Goal: Task Accomplishment & Management: Complete application form

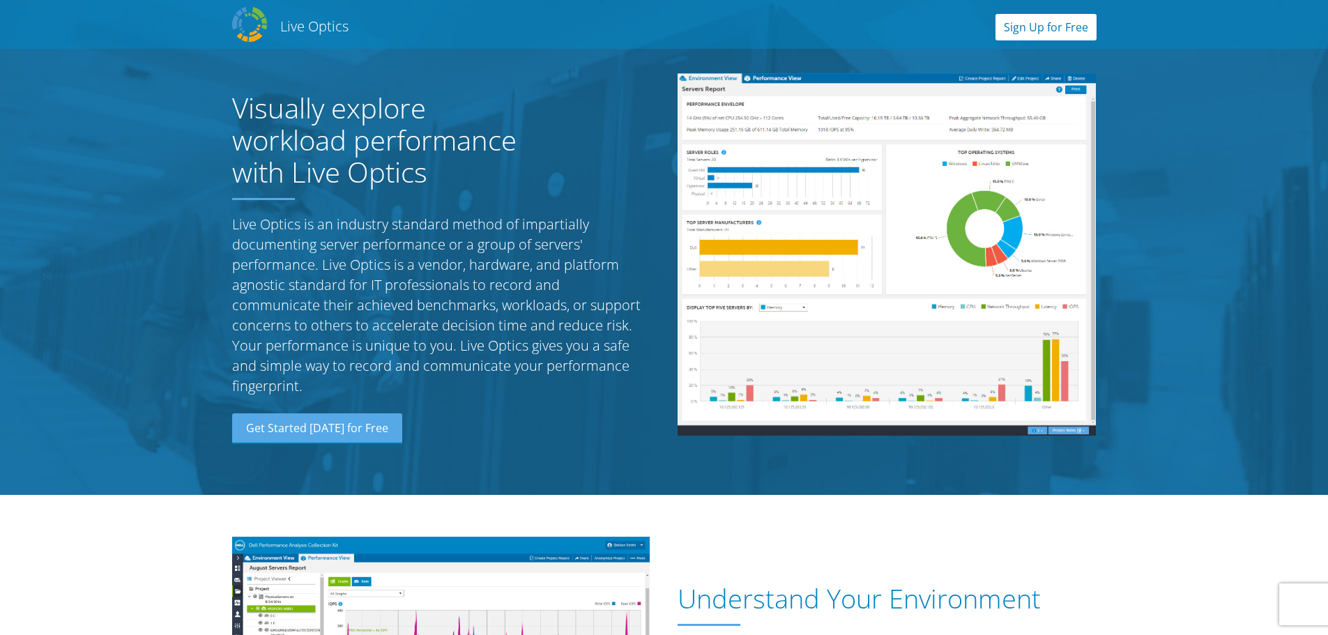
click at [1053, 20] on link "Sign Up for Free" at bounding box center [1045, 27] width 101 height 26
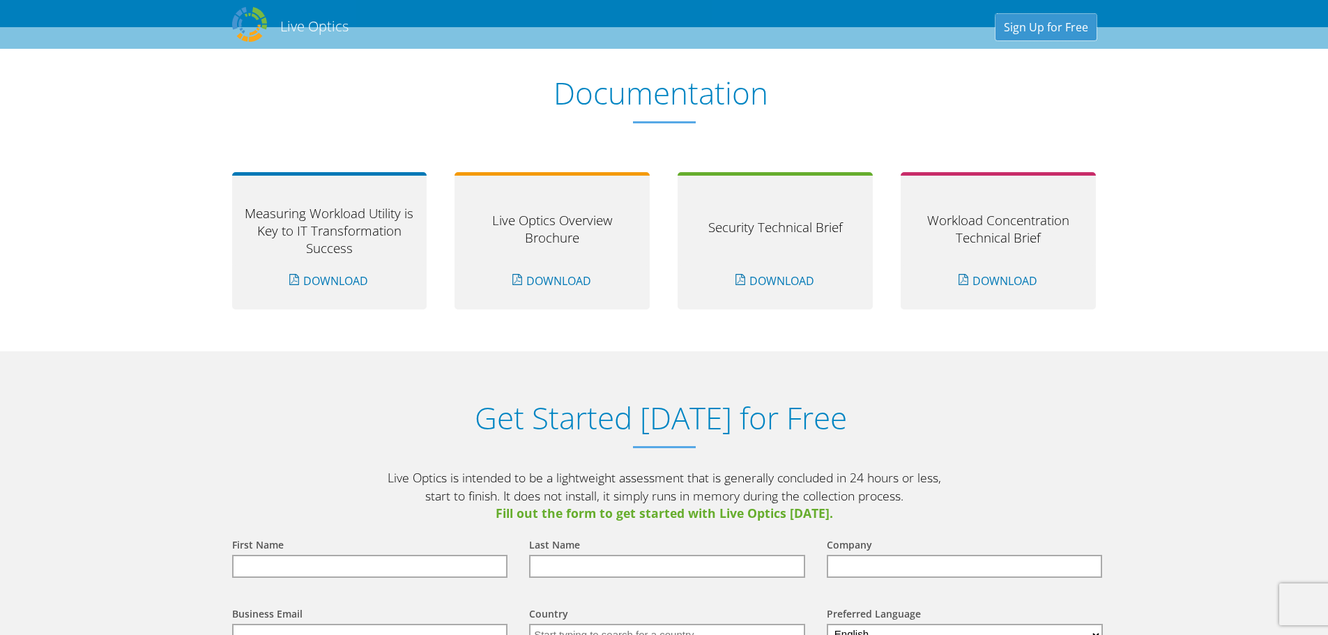
scroll to position [1453, 0]
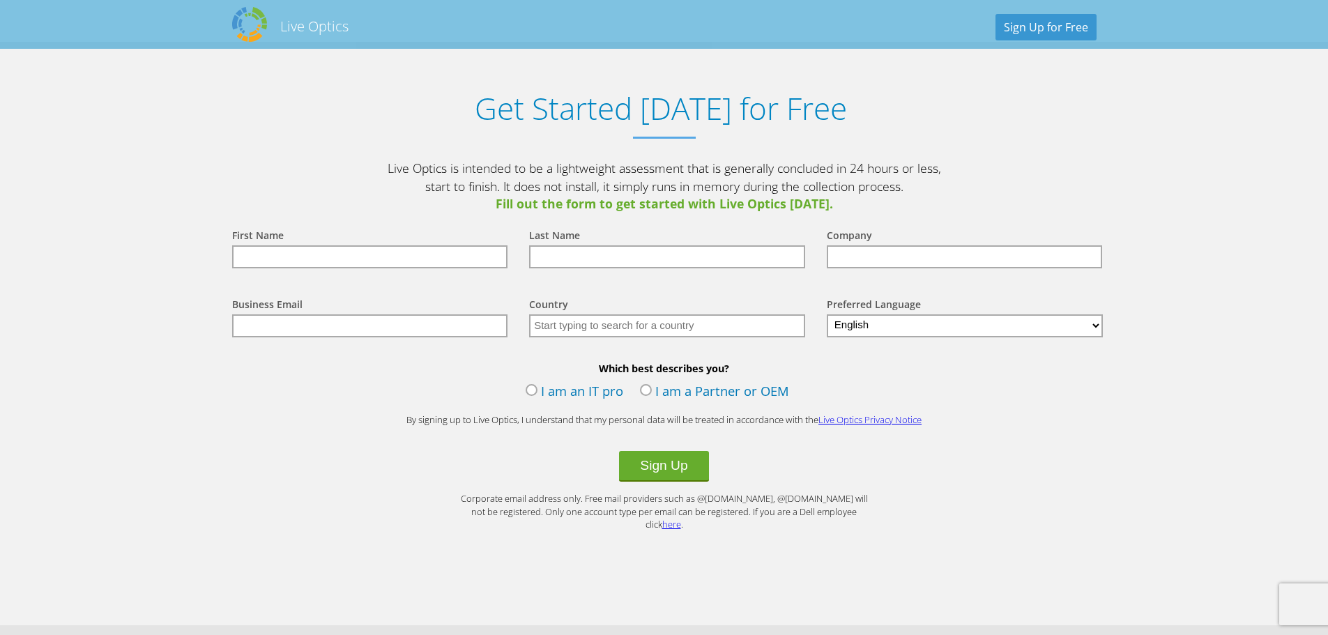
click at [402, 260] on input "text" at bounding box center [370, 256] width 276 height 23
type input "Victor"
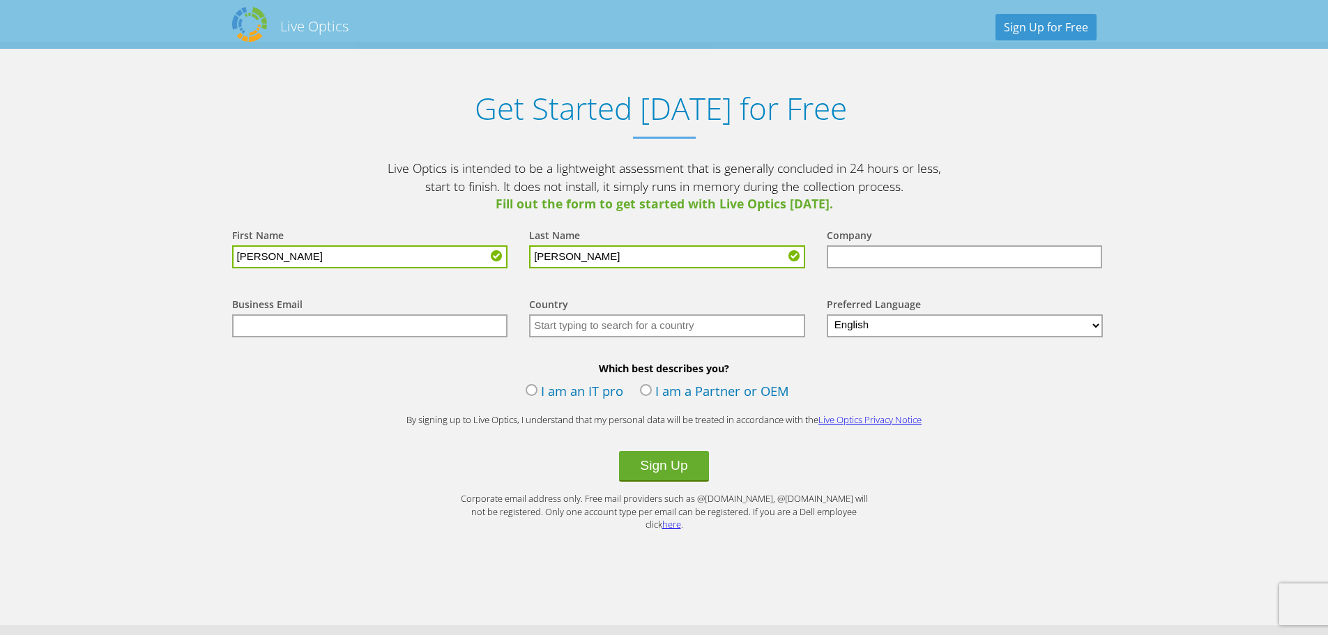
type input "Cruz"
type input "Elwood Community School Corporation"
click at [374, 321] on input "text" at bounding box center [370, 325] width 276 height 23
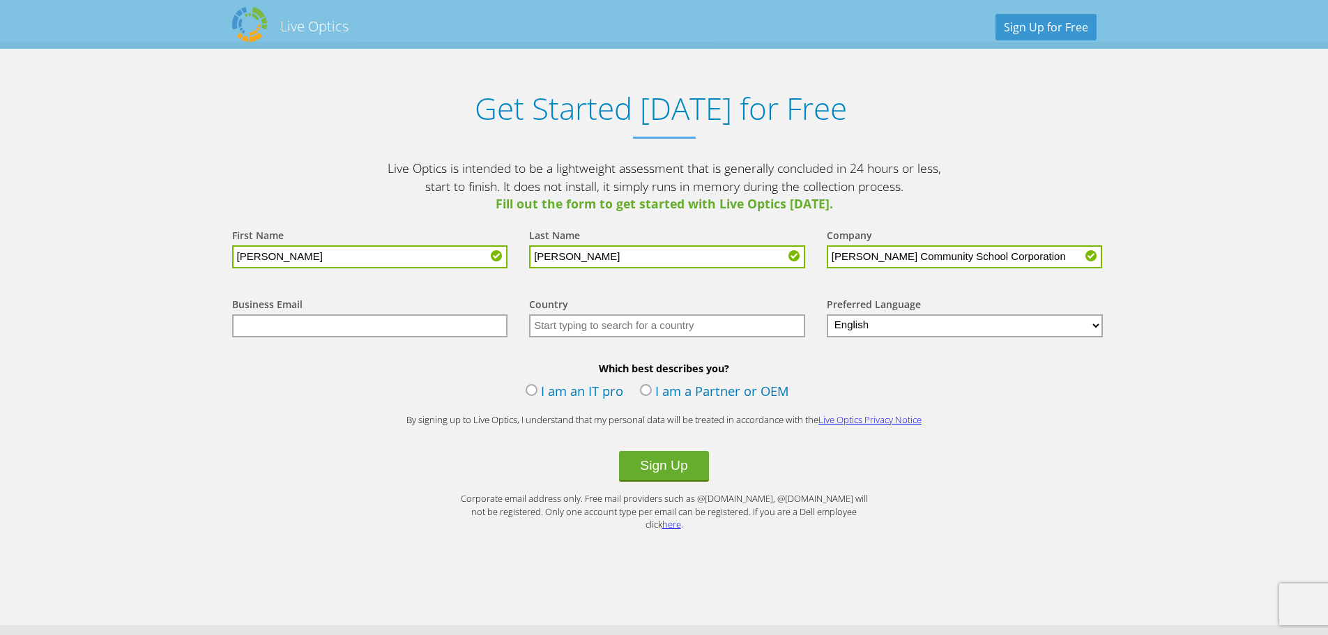
click at [339, 333] on input "text" at bounding box center [370, 325] width 276 height 23
type input "vcruz@elwood.k12.in.us"
click at [741, 326] on input "text" at bounding box center [667, 325] width 276 height 23
click at [998, 434] on form "First Name Victor Last Name Cruz Company Elwood Community School Corporation Bu…" at bounding box center [664, 372] width 892 height 318
click at [722, 332] on input "text" at bounding box center [667, 325] width 276 height 23
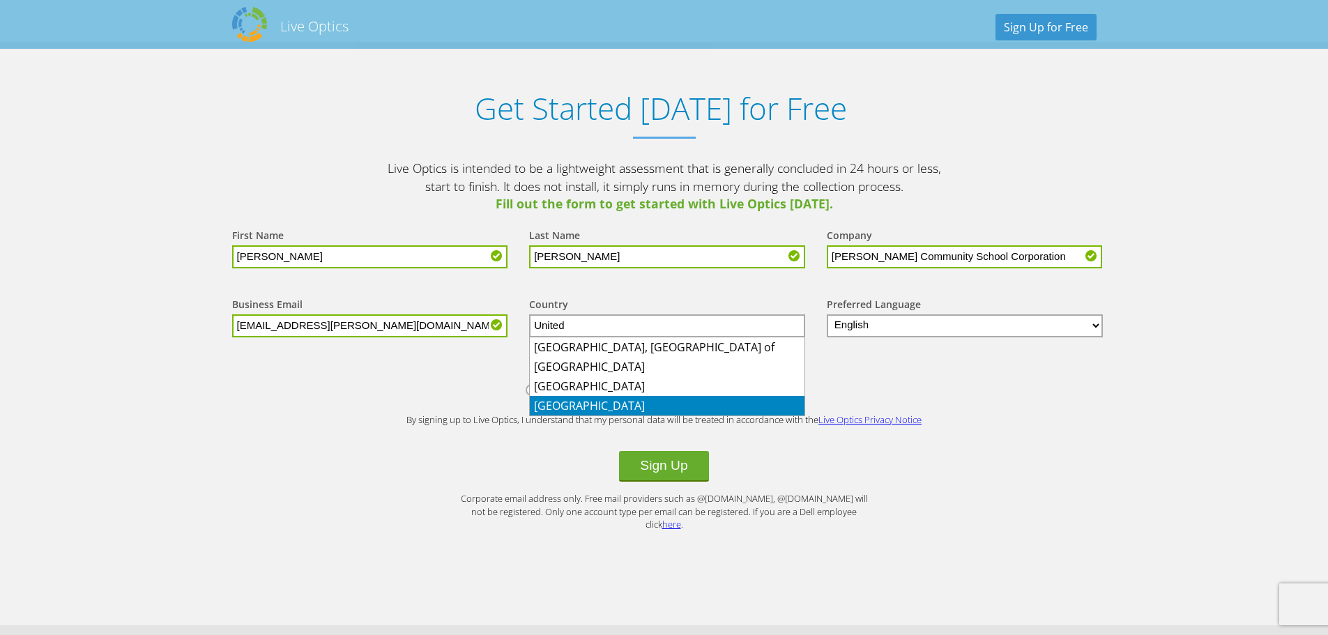
click at [691, 404] on li "United States" at bounding box center [667, 406] width 275 height 20
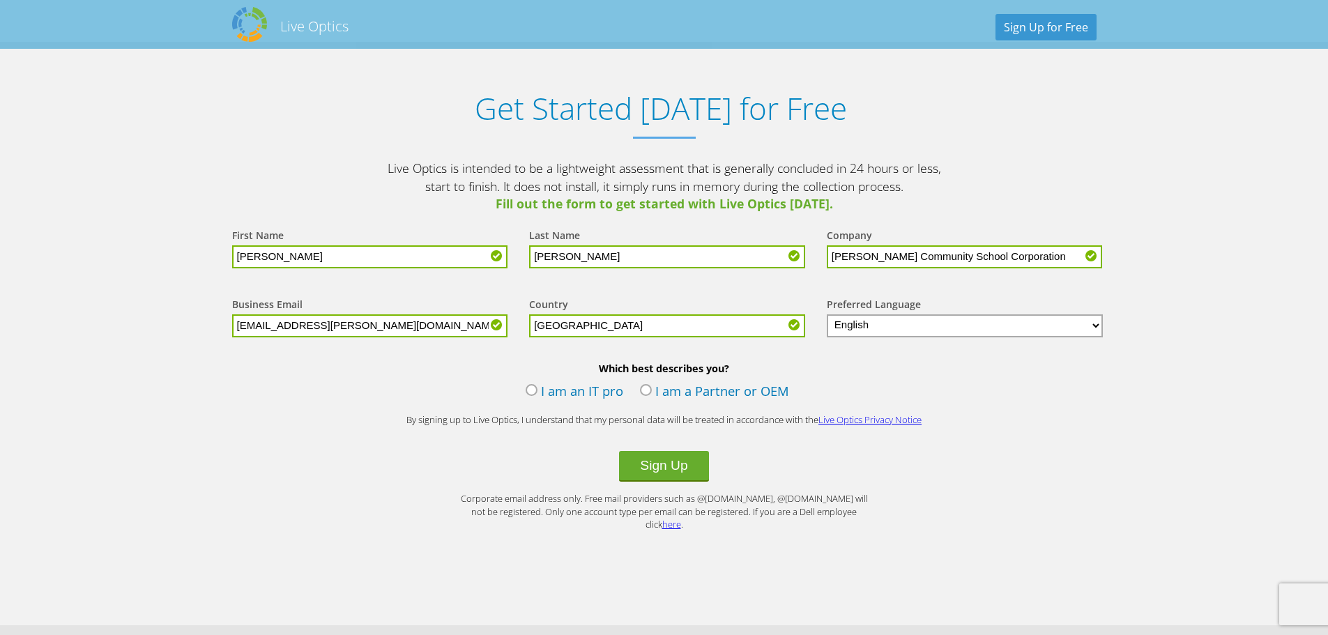
type input "United States"
click at [571, 397] on label "I am an IT pro" at bounding box center [574, 392] width 98 height 21
click at [0, 0] on input "I am an IT pro" at bounding box center [0, 0] width 0 height 0
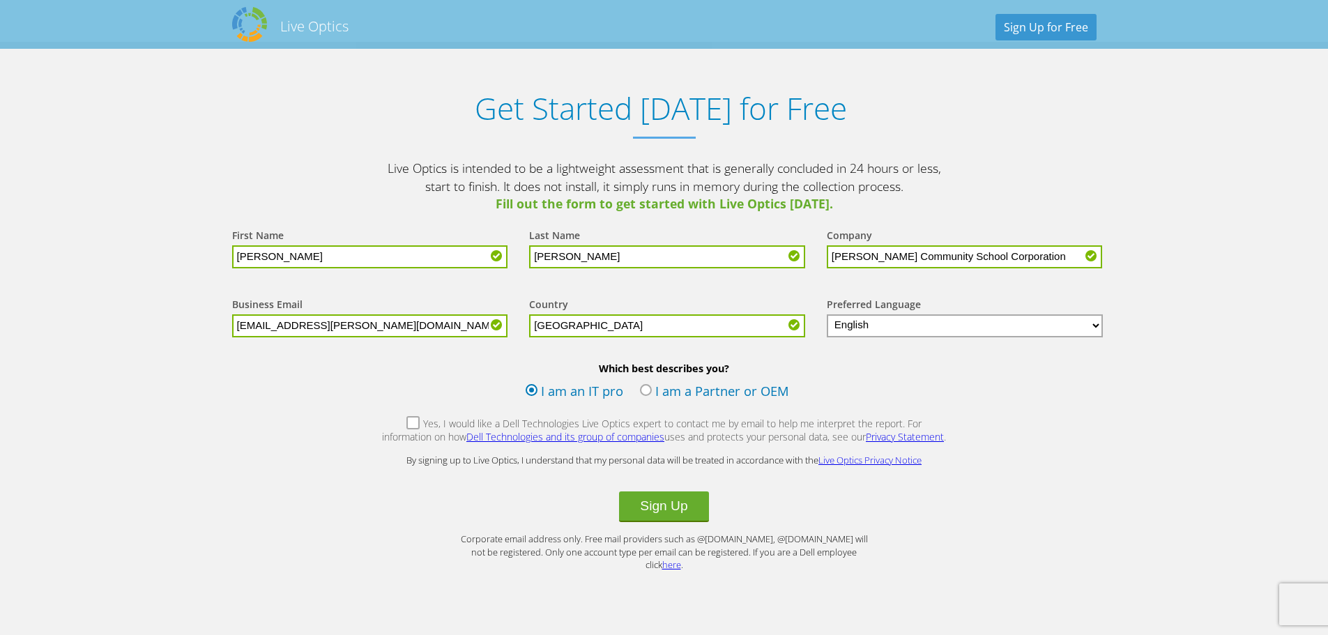
click at [387, 427] on label "Yes, I would like a Dell Technologies Live Optics expert to contact me by email…" at bounding box center [664, 432] width 566 height 30
click at [0, 0] on input "Yes, I would like a Dell Technologies Live Optics expert to contact me by email…" at bounding box center [0, 0] width 0 height 0
click at [663, 508] on button "Sign Up" at bounding box center [663, 506] width 89 height 31
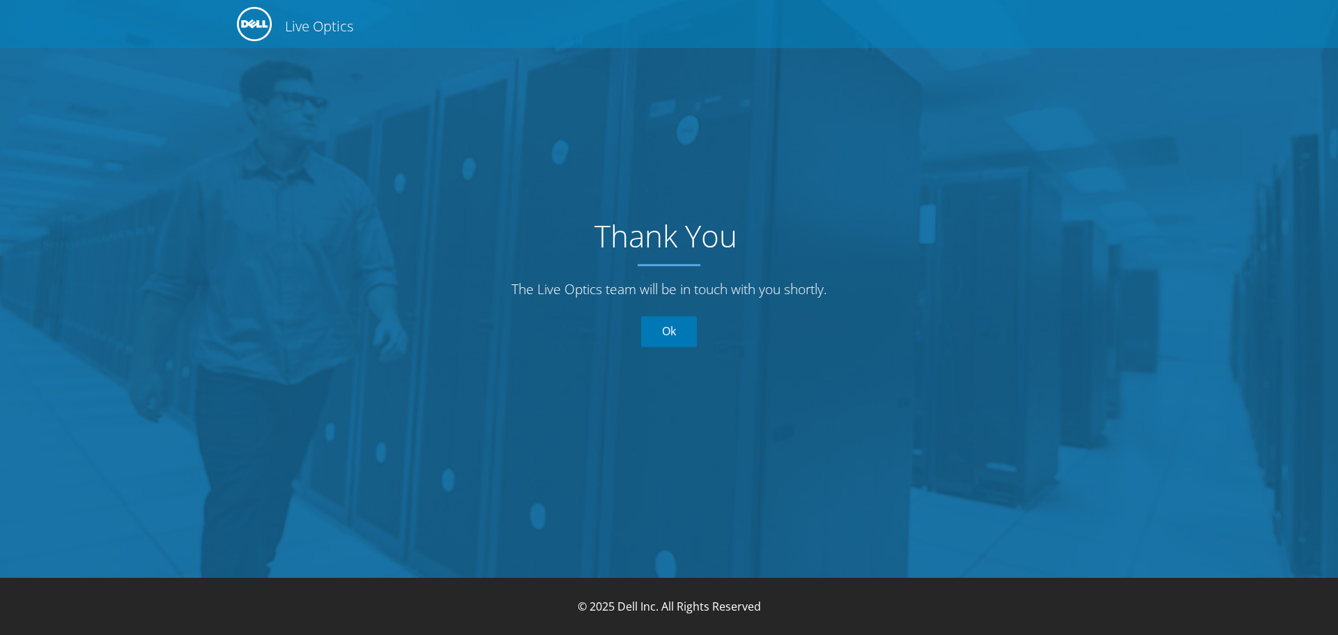
click at [675, 332] on link "Ok" at bounding box center [669, 331] width 56 height 31
